Goal: Obtain resource: Obtain resource

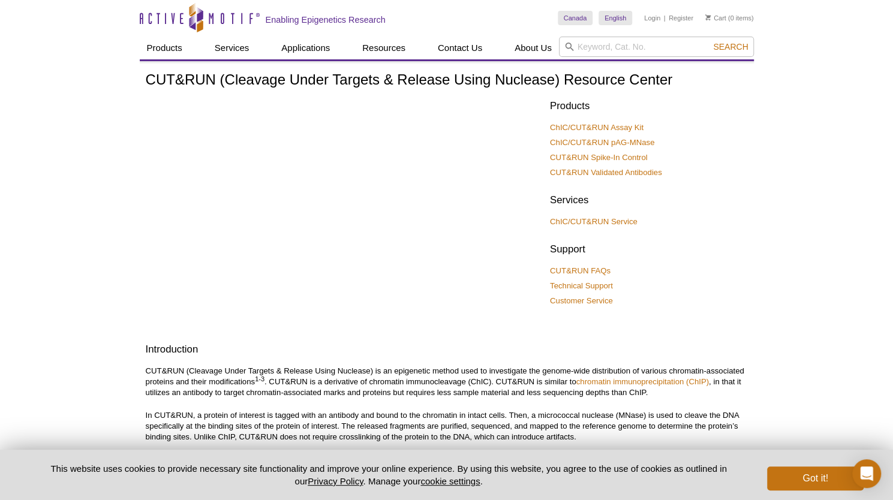
scroll to position [1, 0]
click at [627, 126] on link "ChIC/CUT&RUN Assay Kit" at bounding box center [597, 126] width 94 height 11
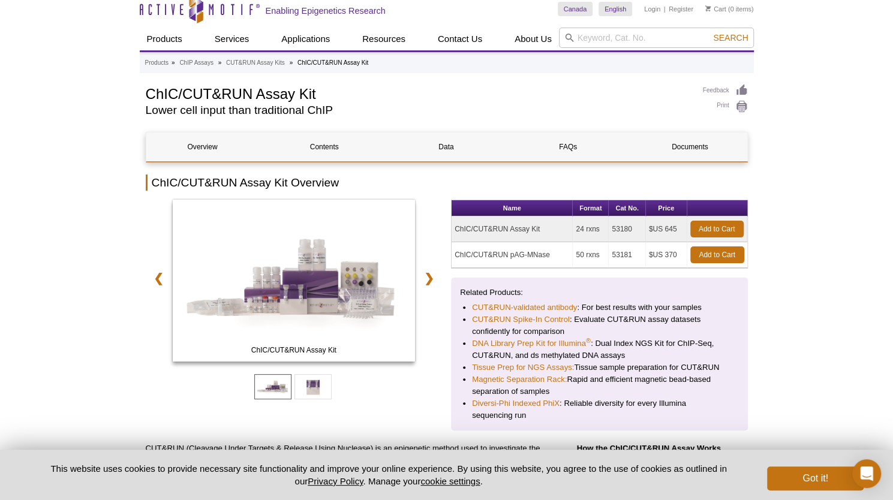
scroll to position [69, 0]
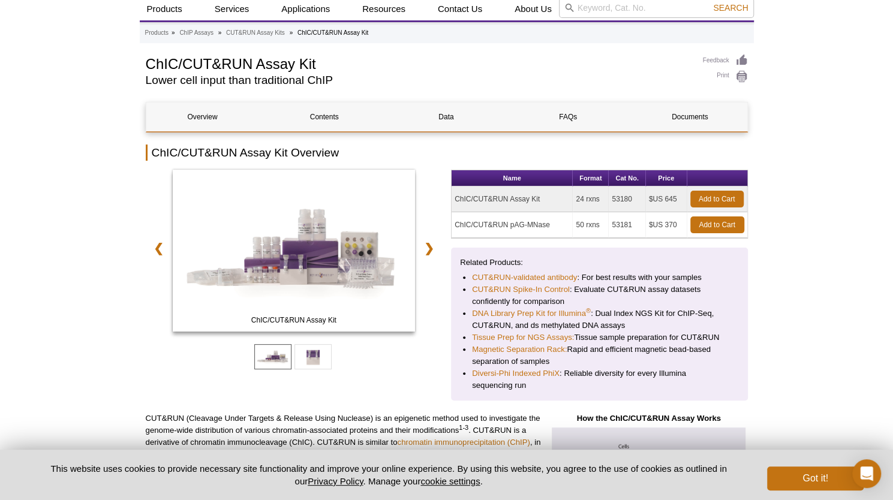
click at [508, 202] on td "ChIC/CUT&RUN Assay Kit" at bounding box center [511, 199] width 121 height 26
click at [524, 198] on td "ChIC/CUT&RUN Assay Kit" at bounding box center [511, 199] width 121 height 26
click at [685, 113] on link "Documents" at bounding box center [689, 117] width 113 height 29
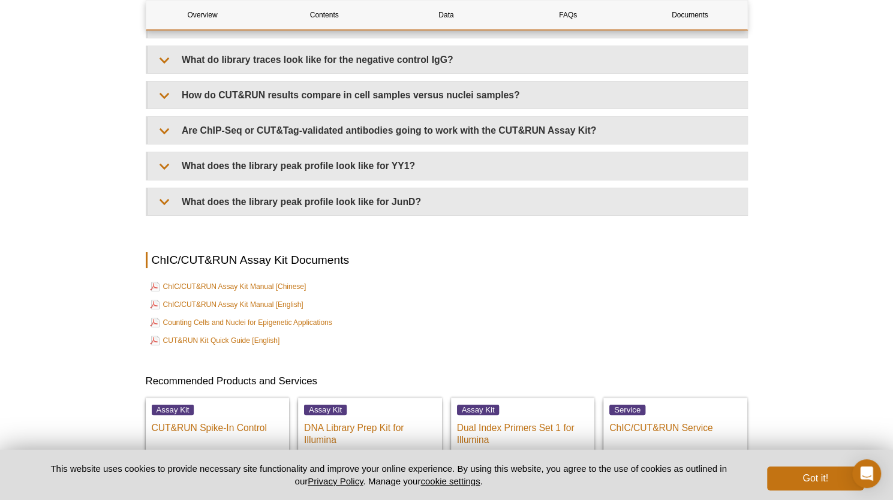
scroll to position [2600, 0]
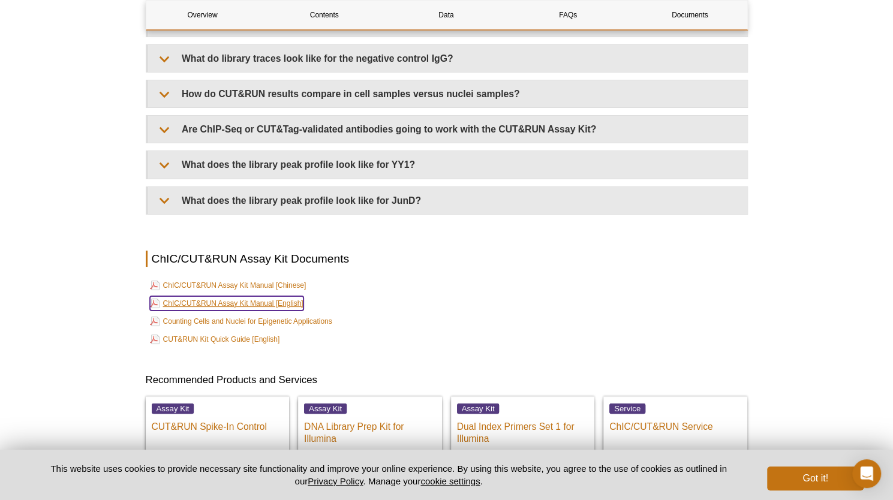
click at [264, 305] on link "ChIC/CUT&RUN Assay Kit Manual [English]" at bounding box center [226, 303] width 153 height 14
